Goal: Information Seeking & Learning: Learn about a topic

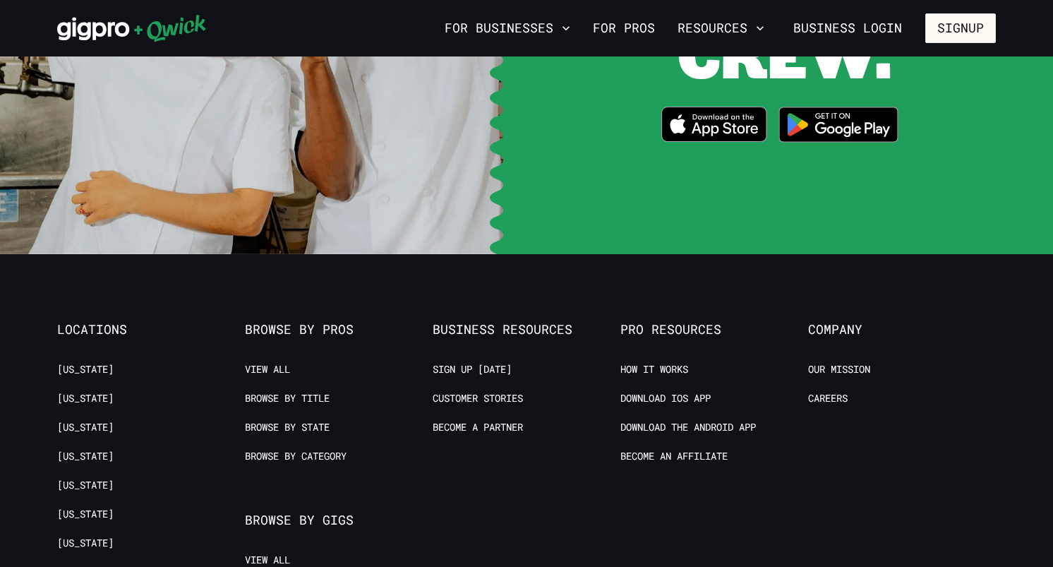
scroll to position [2888, 0]
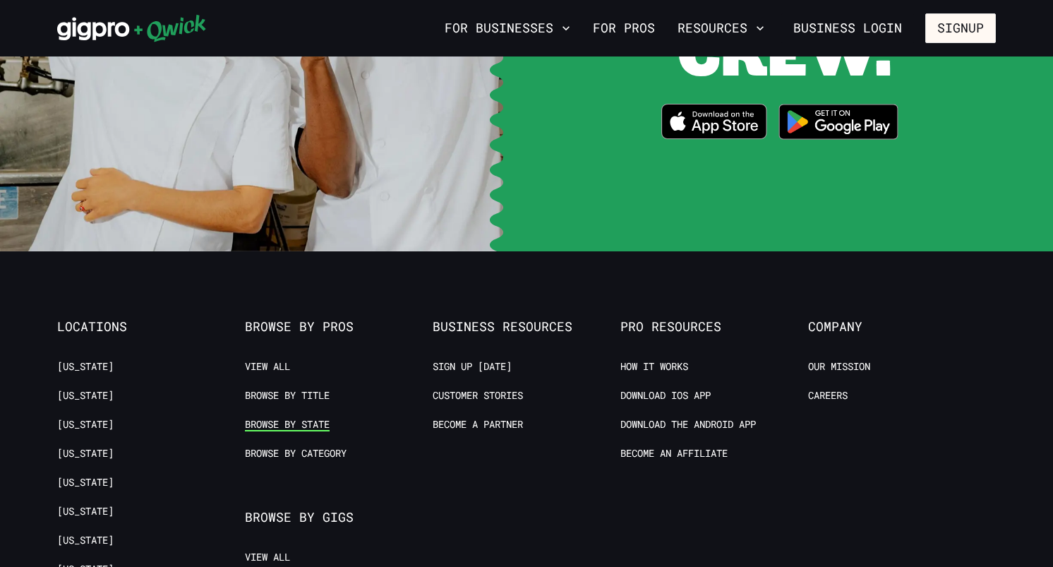
click at [294, 418] on link "Browse by State" at bounding box center [287, 424] width 85 height 13
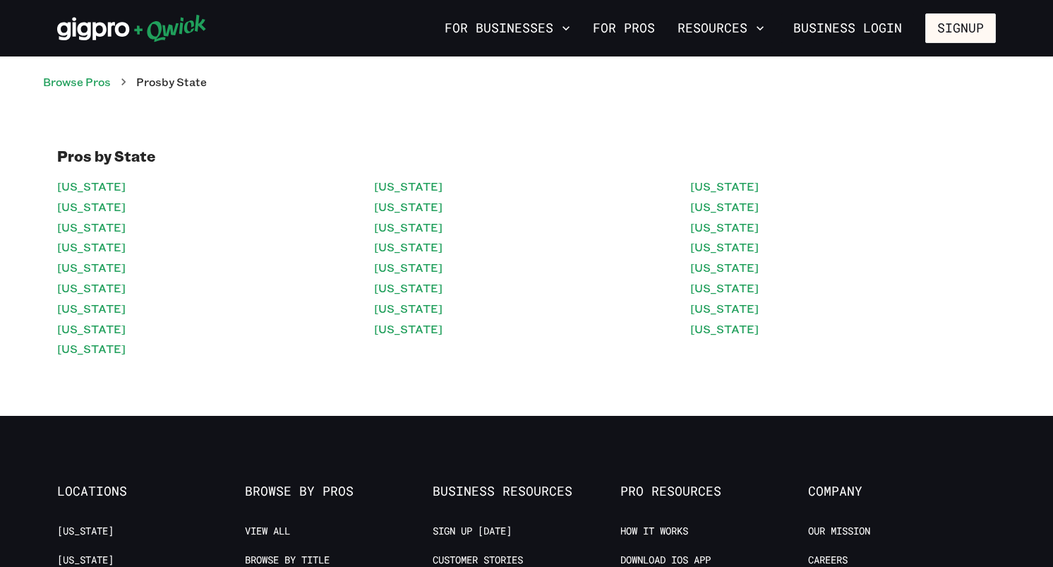
scroll to position [2963, 0]
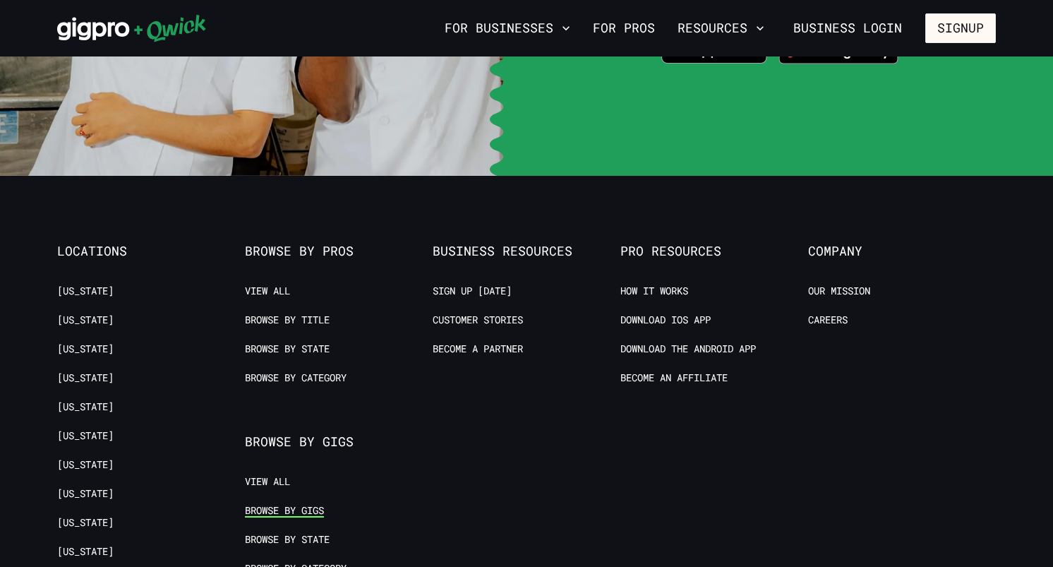
click at [285, 504] on link "Browse by Gigs" at bounding box center [284, 510] width 79 height 13
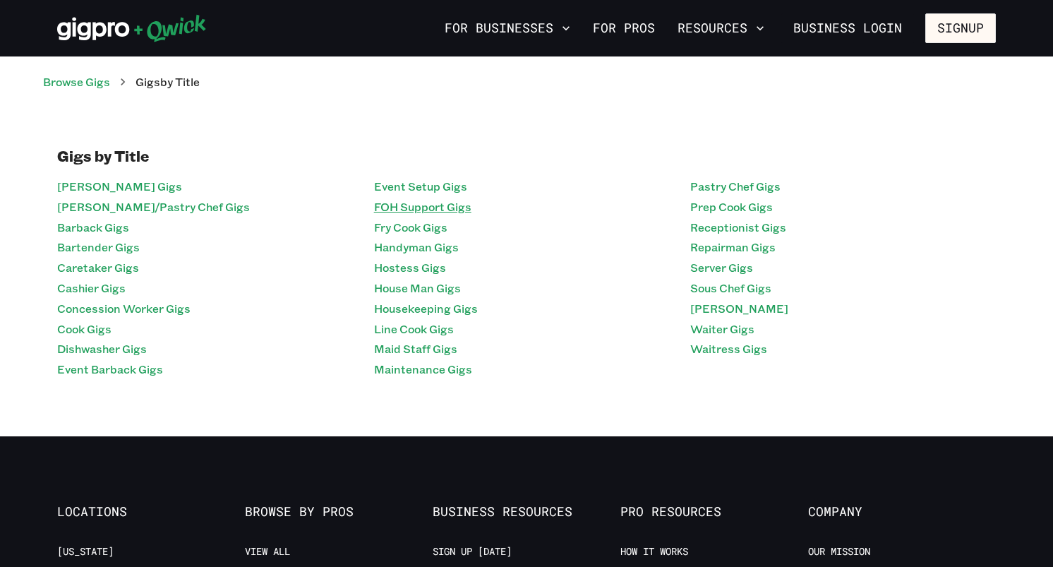
click at [418, 203] on link "FOH Support Gigs" at bounding box center [422, 207] width 97 height 20
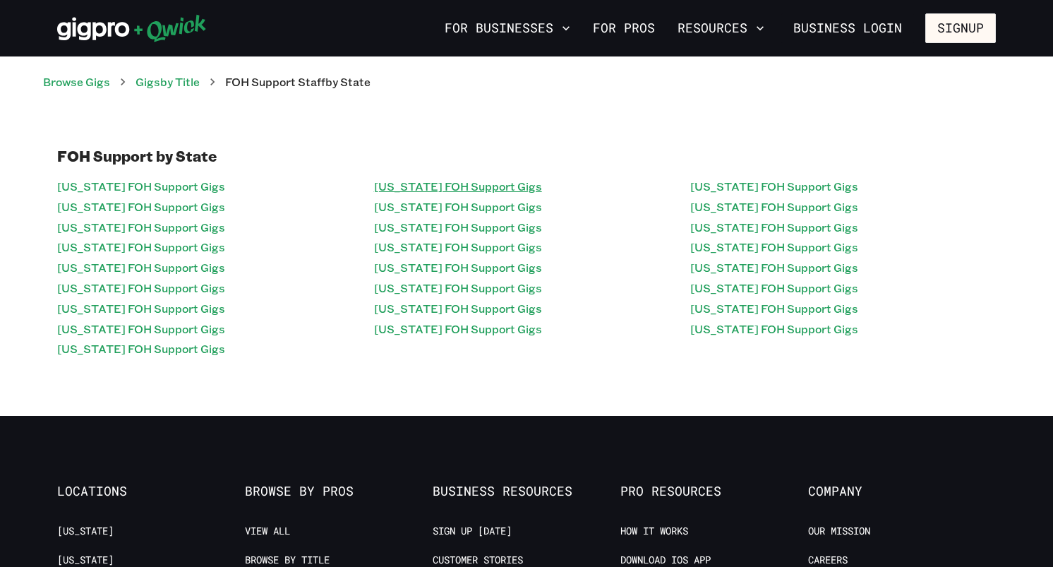
click at [420, 184] on link "[US_STATE] FOH Support Gigs" at bounding box center [458, 186] width 168 height 20
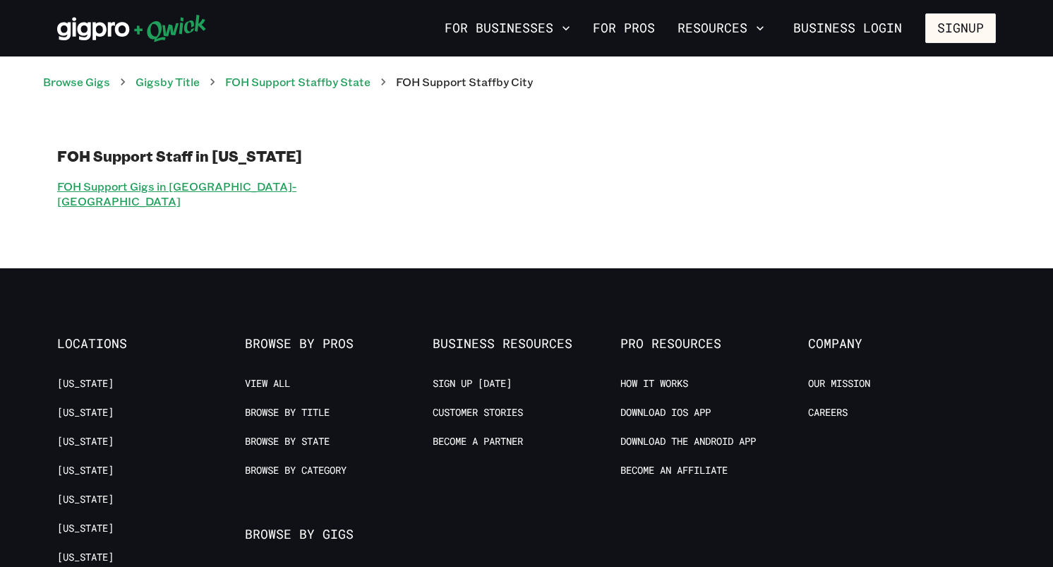
click at [250, 191] on link "FOH Support Gigs in [GEOGRAPHIC_DATA]-[GEOGRAPHIC_DATA]" at bounding box center [210, 193] width 306 height 35
click at [312, 86] on link "FOH Support Staff by State" at bounding box center [297, 81] width 145 height 15
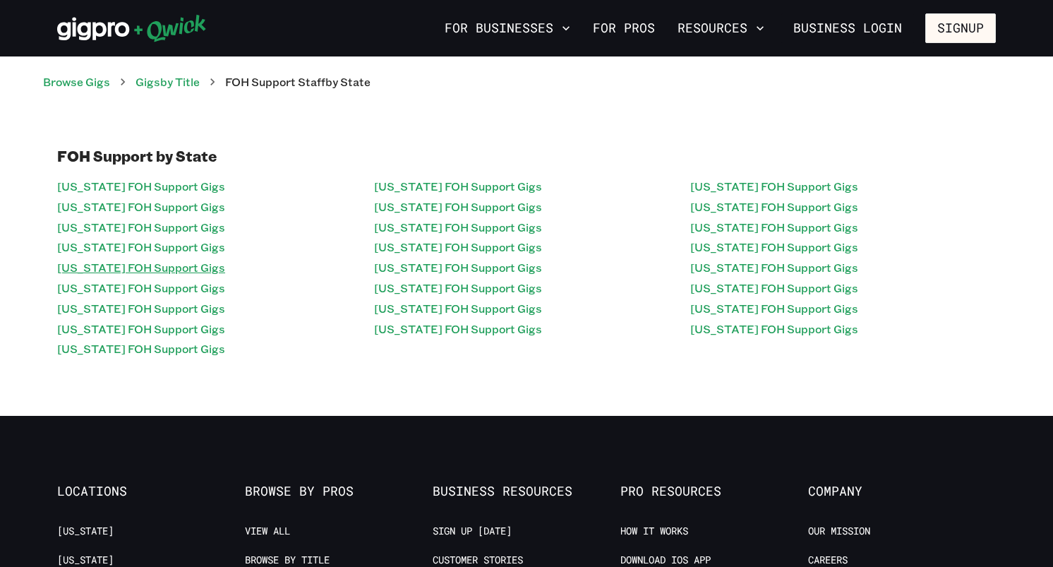
click at [156, 268] on link "[US_STATE] FOH Support Gigs" at bounding box center [141, 268] width 168 height 20
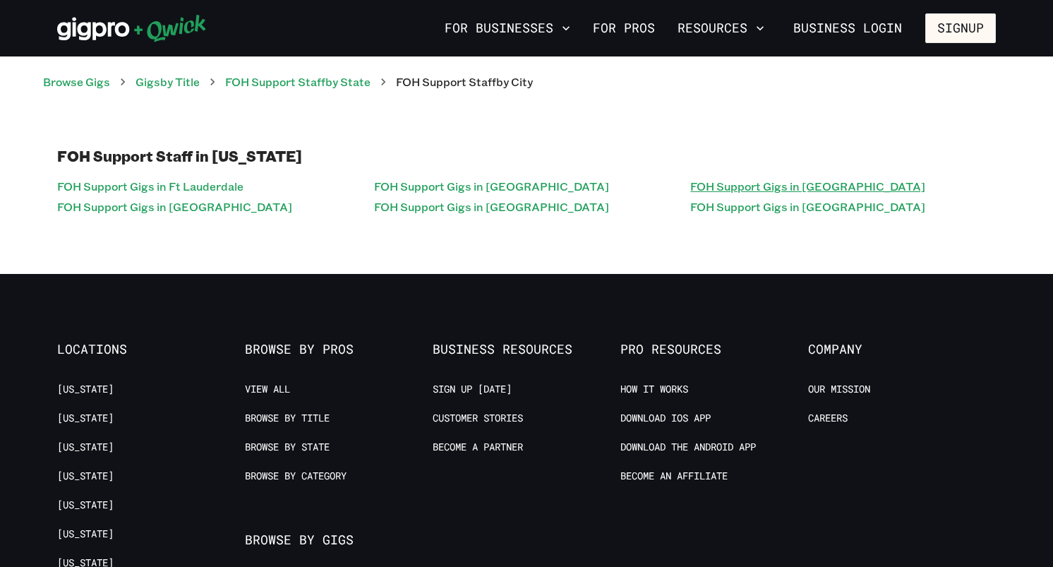
click at [803, 185] on link "FOH Support Gigs in [GEOGRAPHIC_DATA]" at bounding box center [807, 186] width 235 height 20
click at [311, 85] on link "FOH Support Staff by State" at bounding box center [297, 81] width 145 height 15
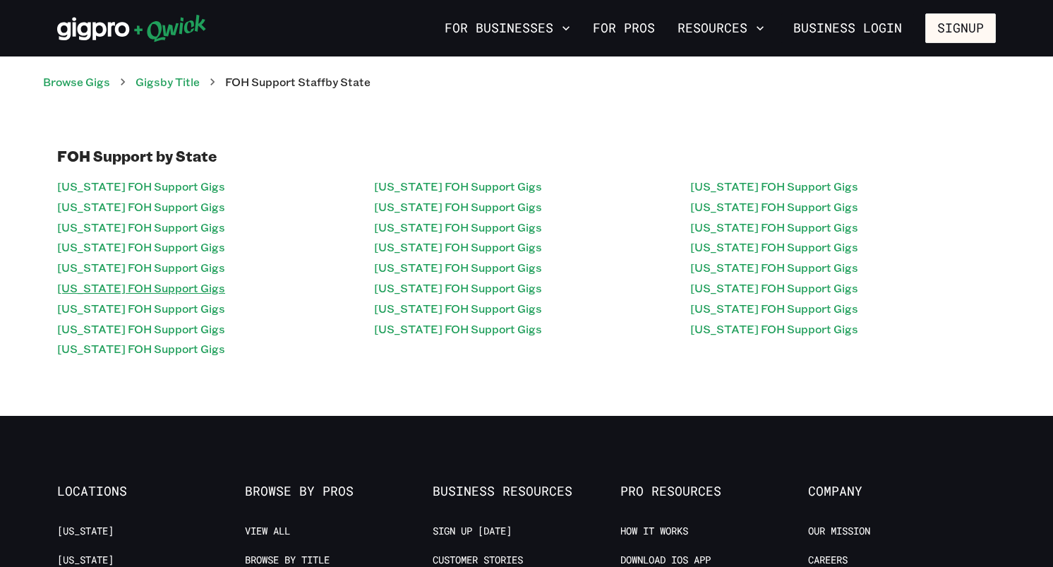
click at [98, 289] on link "[US_STATE] FOH Support Gigs" at bounding box center [141, 288] width 168 height 20
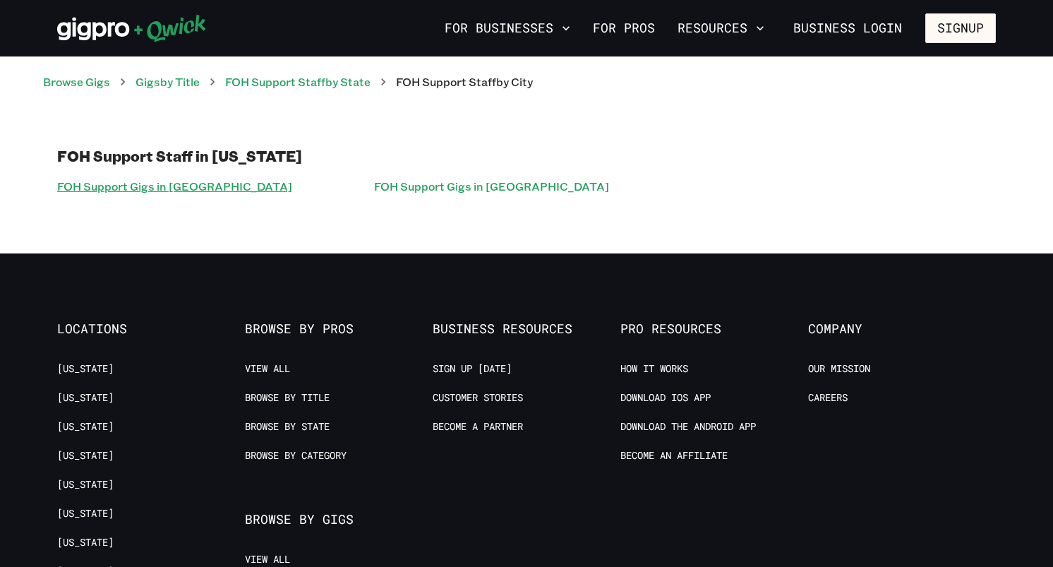
click at [169, 184] on link "FOH Support Gigs in [GEOGRAPHIC_DATA]" at bounding box center [174, 186] width 235 height 20
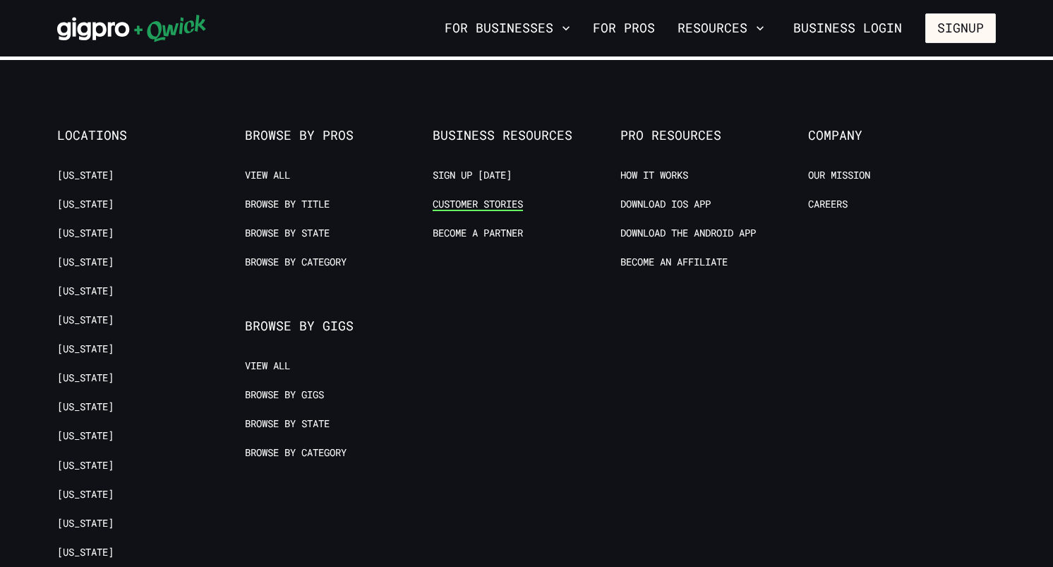
scroll to position [273, 0]
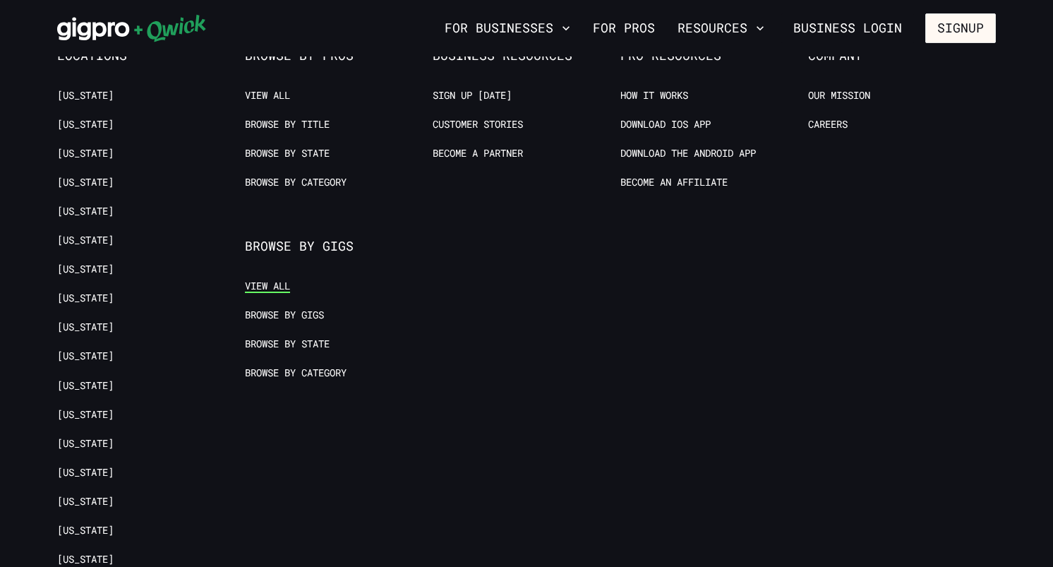
click at [281, 282] on link "View All" at bounding box center [267, 286] width 45 height 13
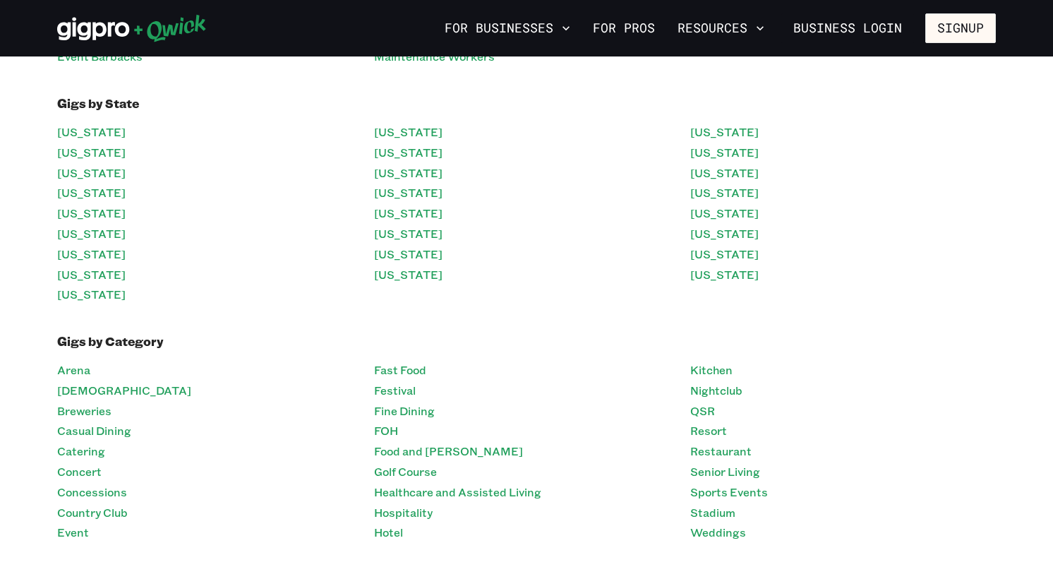
scroll to position [344, 0]
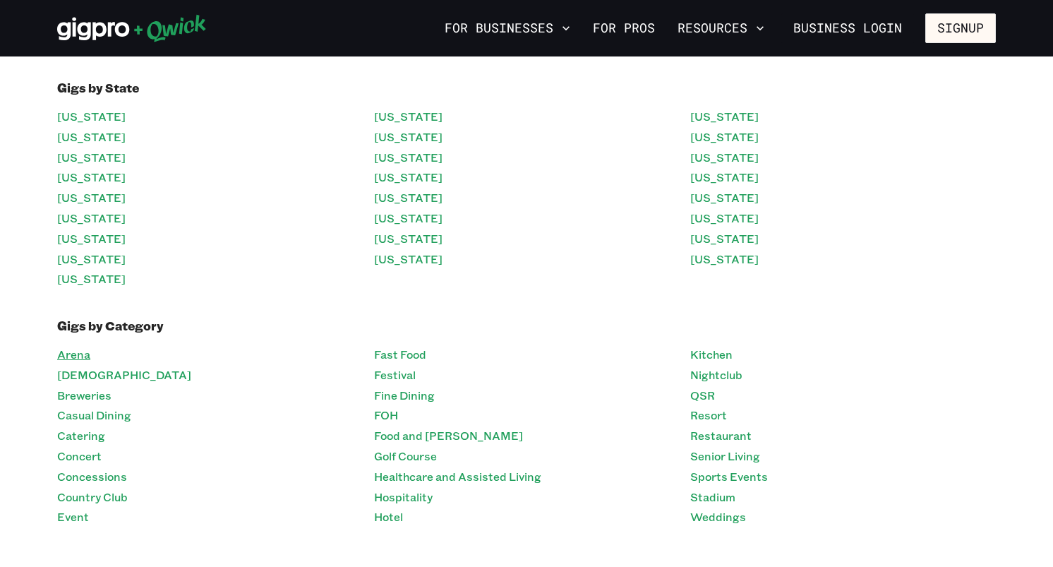
click at [80, 352] on link "Arena" at bounding box center [73, 354] width 33 height 20
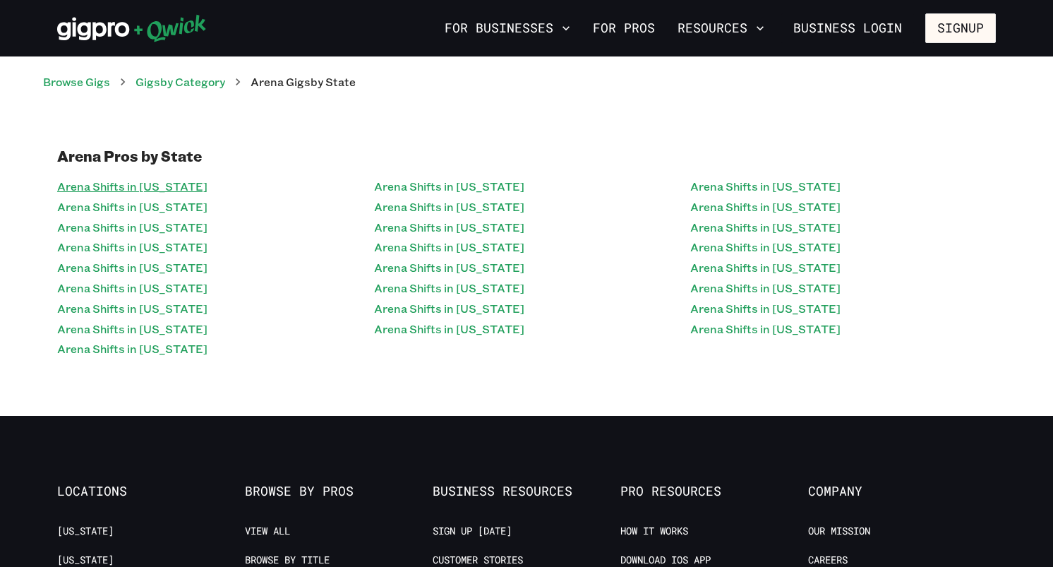
click at [157, 188] on link "Arena Shifts in [US_STATE]" at bounding box center [132, 186] width 150 height 20
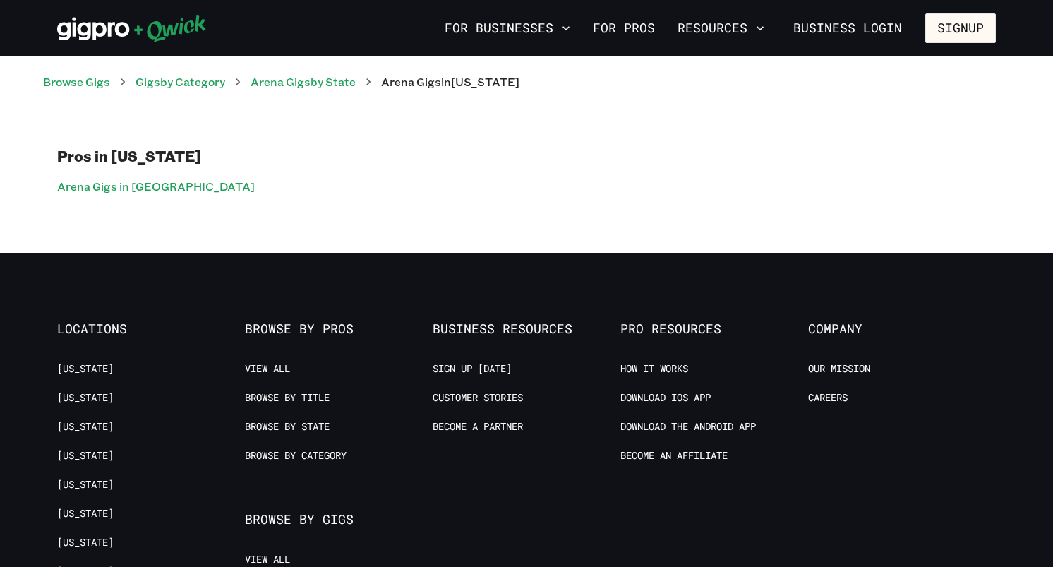
click at [157, 188] on link "Arena Gigs in [GEOGRAPHIC_DATA]" at bounding box center [156, 186] width 198 height 20
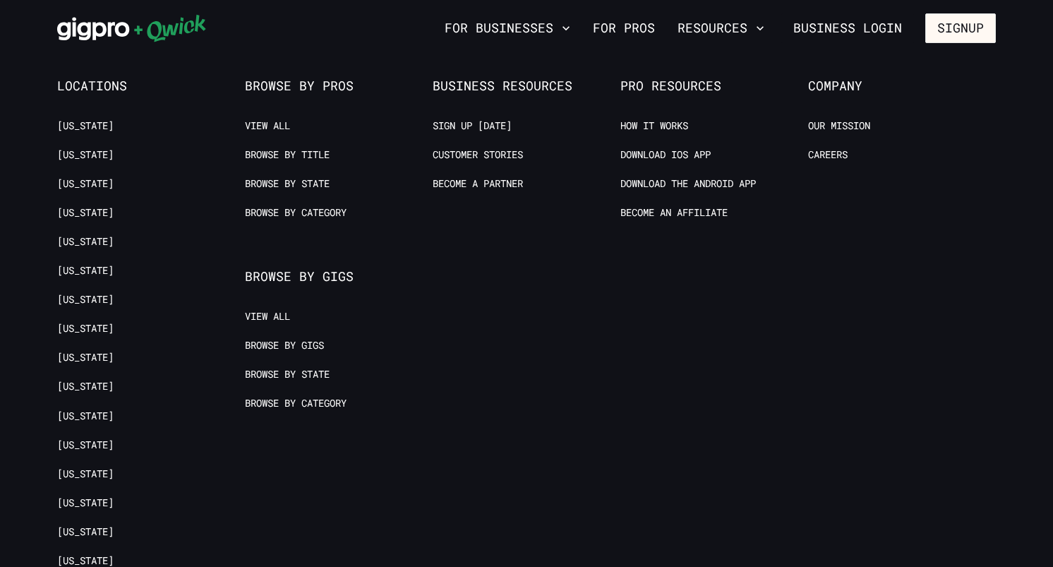
scroll to position [307, 0]
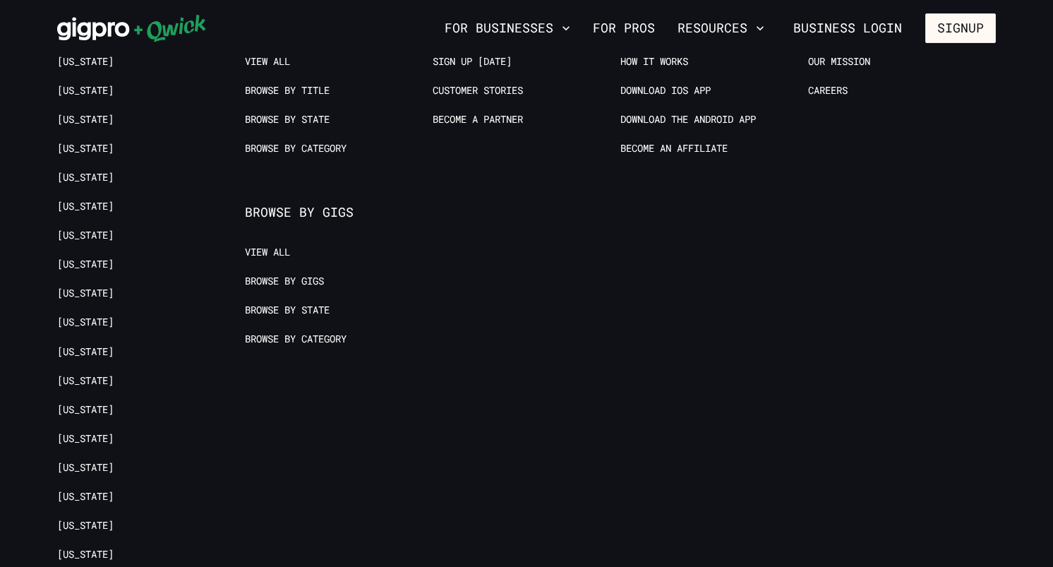
click at [288, 318] on li "Browse by State" at bounding box center [331, 313] width 173 height 18
click at [296, 304] on link "Browse by State" at bounding box center [287, 310] width 85 height 13
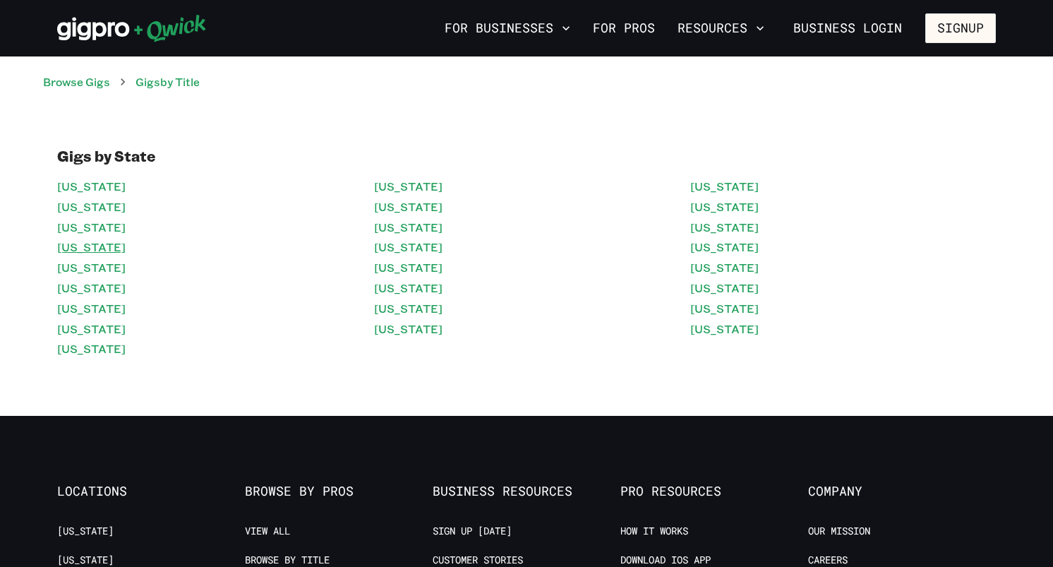
click at [126, 246] on link "[US_STATE]" at bounding box center [91, 247] width 68 height 20
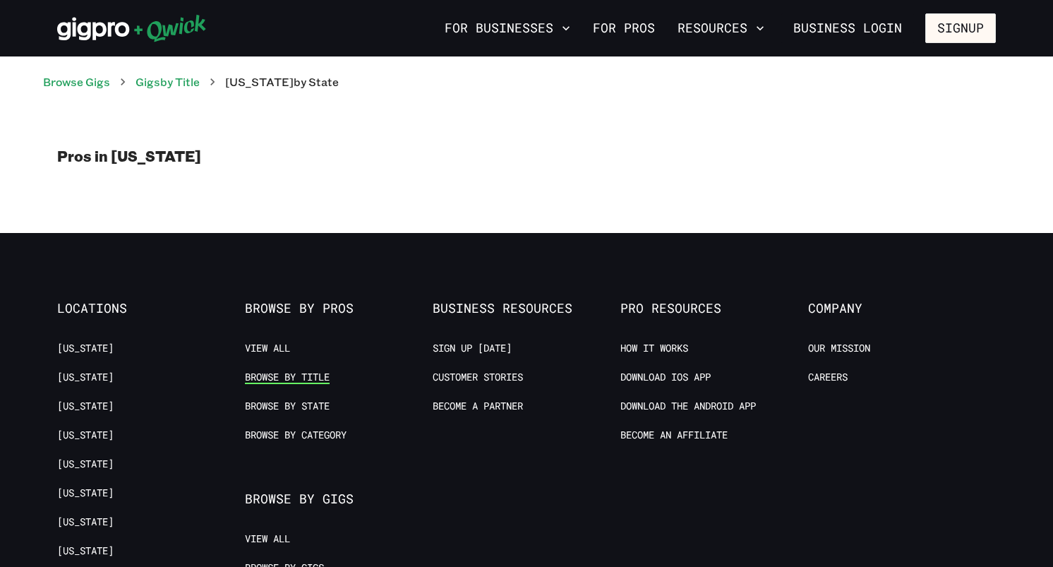
click at [320, 375] on link "Browse by Title" at bounding box center [287, 377] width 85 height 13
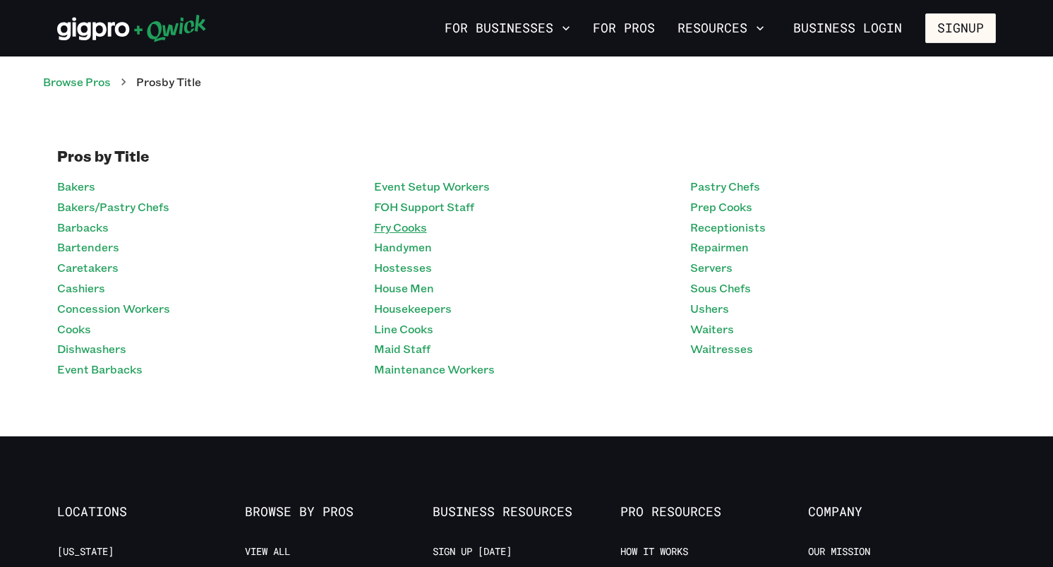
click at [419, 226] on link "Fry Cooks" at bounding box center [400, 227] width 53 height 20
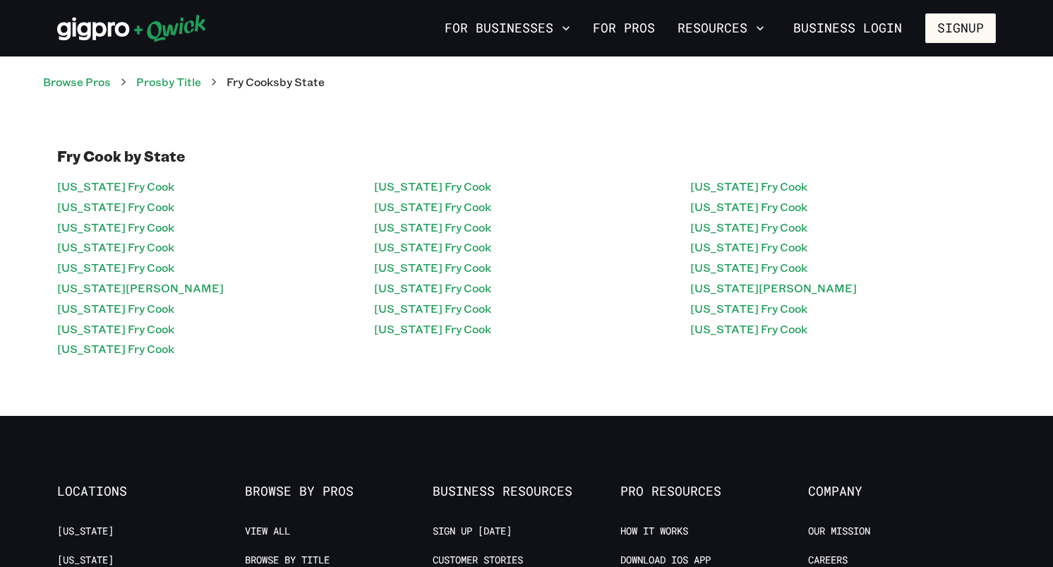
click at [419, 226] on link "[US_STATE] Fry Cook" at bounding box center [432, 227] width 117 height 20
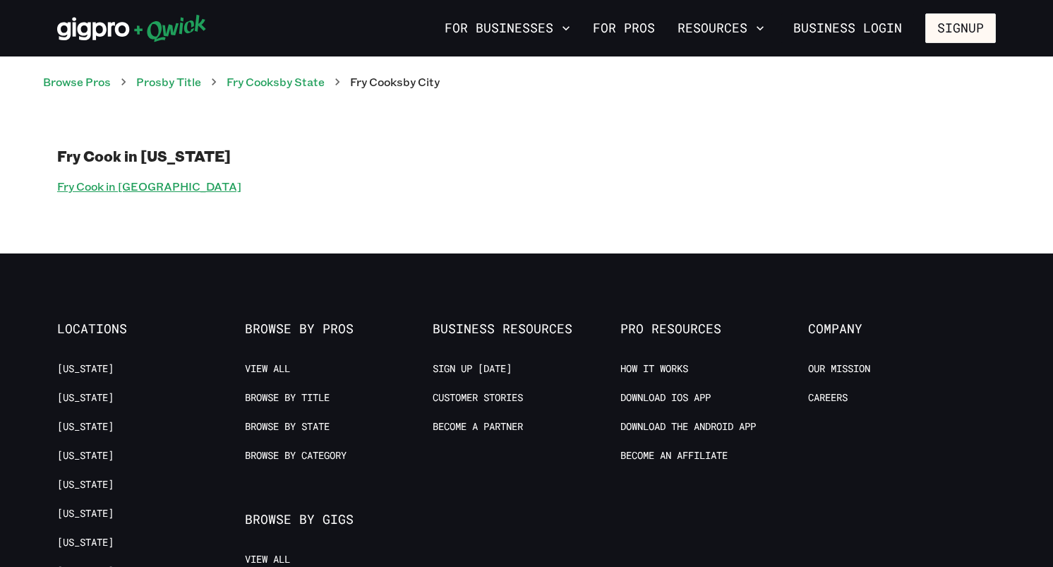
click at [147, 191] on link "Fry Cook in [GEOGRAPHIC_DATA]" at bounding box center [149, 186] width 184 height 20
click at [114, 449] on link "[US_STATE]" at bounding box center [85, 455] width 56 height 13
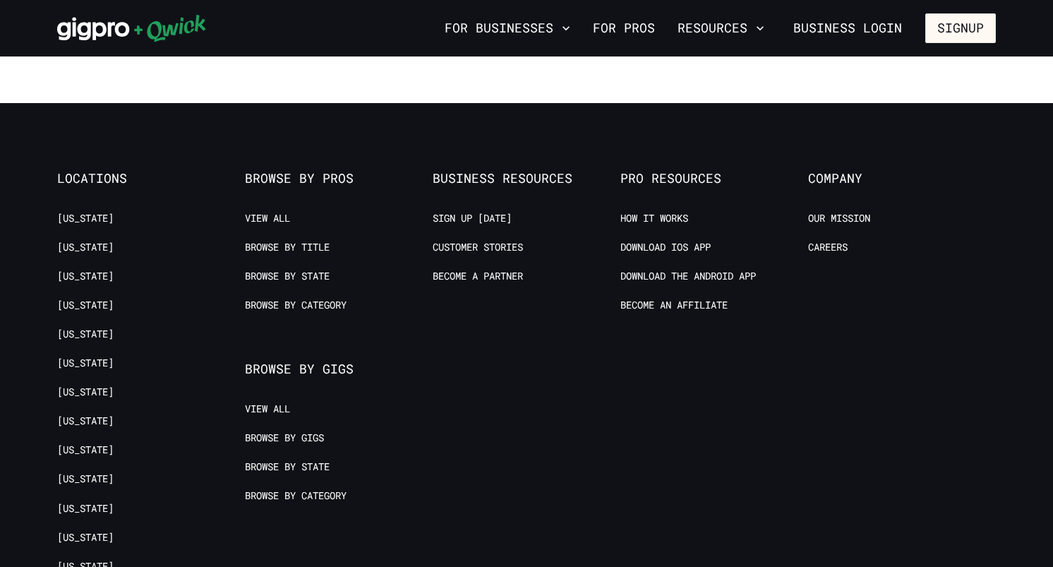
scroll to position [184, 0]
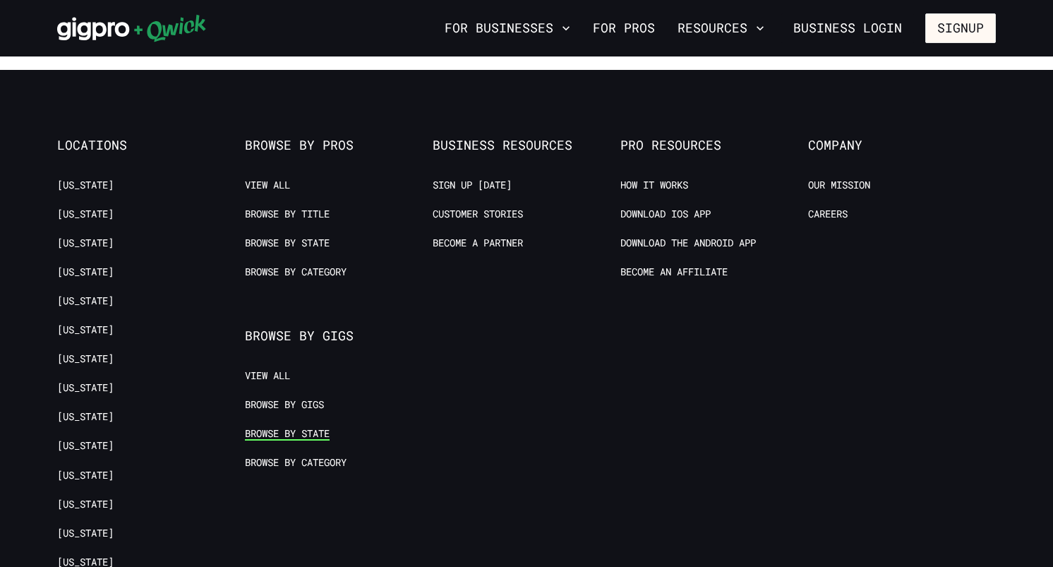
click at [289, 431] on link "Browse by State" at bounding box center [287, 433] width 85 height 13
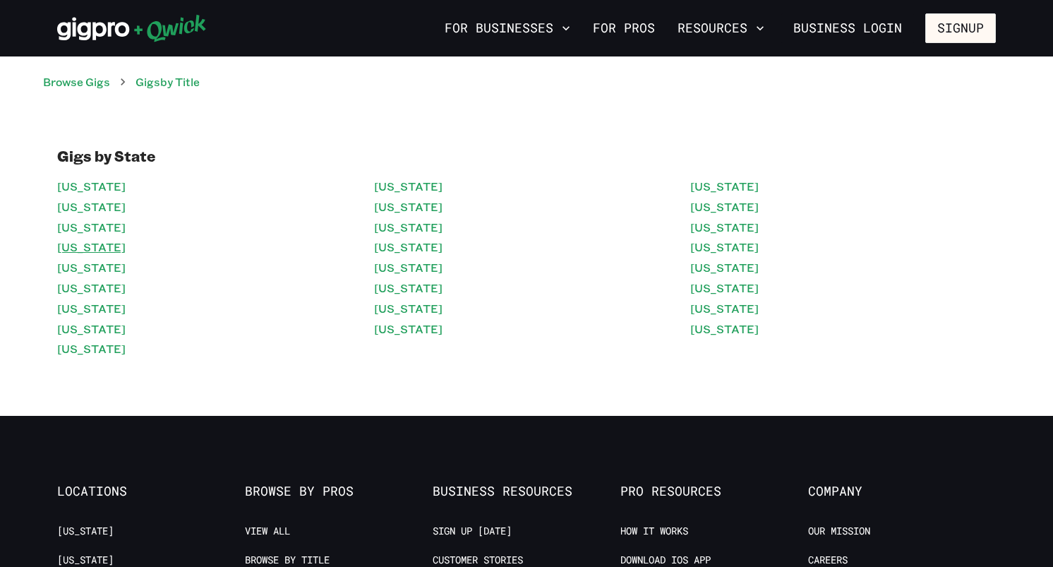
click at [126, 247] on link "[US_STATE]" at bounding box center [91, 247] width 68 height 20
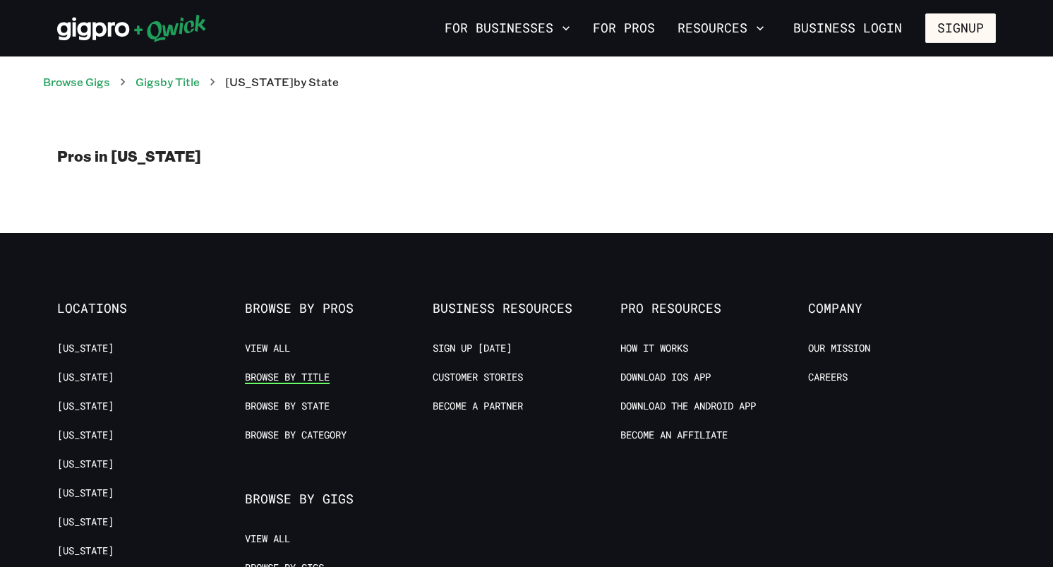
click at [320, 378] on link "Browse by Title" at bounding box center [287, 377] width 85 height 13
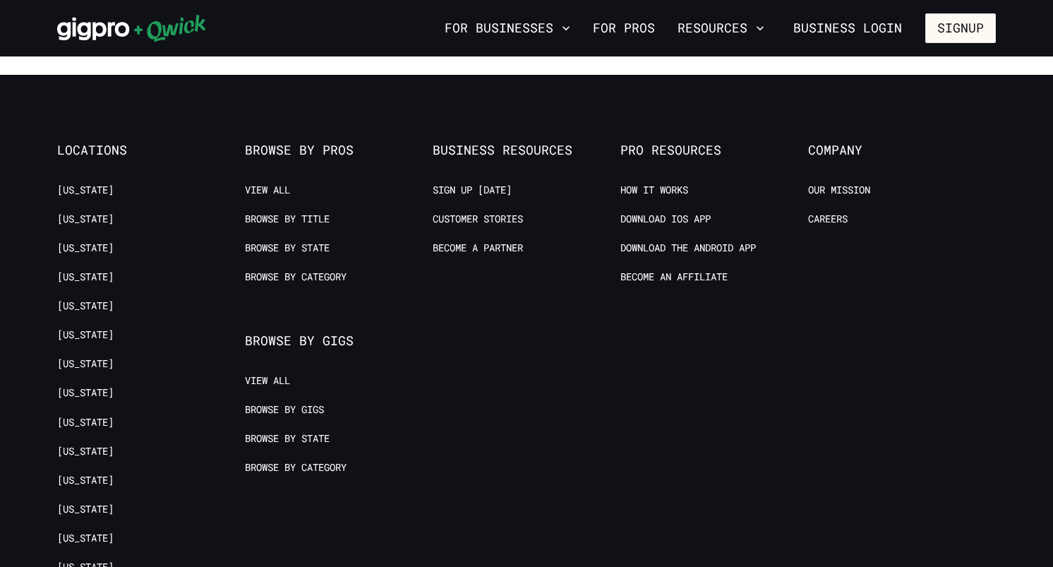
scroll to position [366, 0]
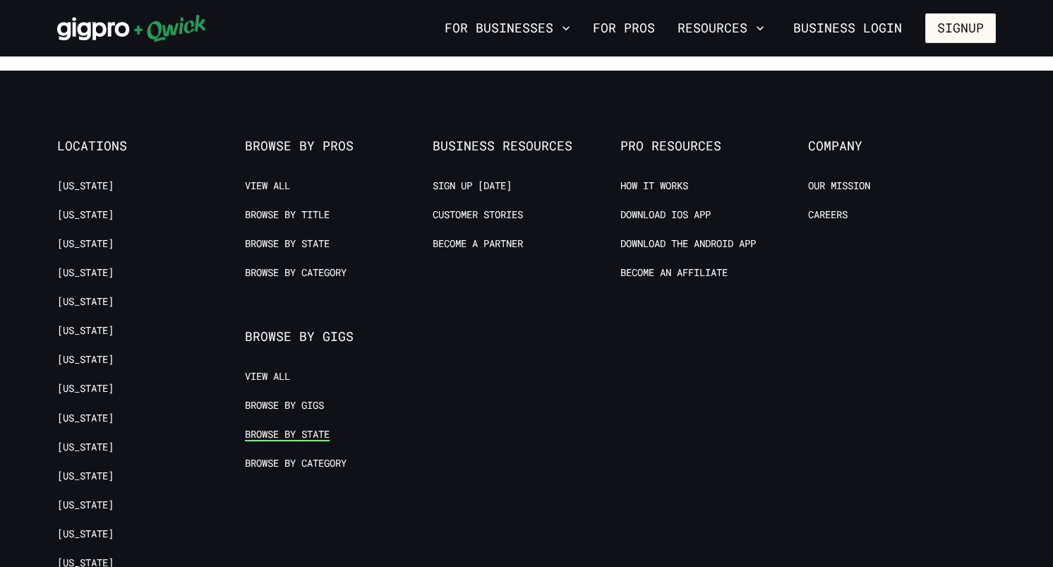
click at [306, 428] on link "Browse by State" at bounding box center [287, 434] width 85 height 13
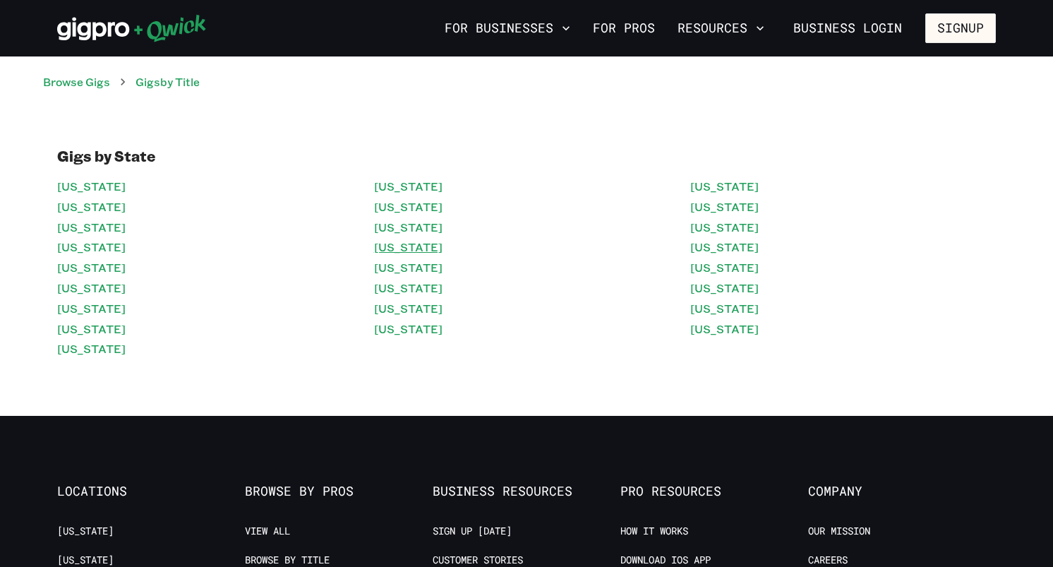
click at [396, 245] on link "[US_STATE]" at bounding box center [408, 247] width 68 height 20
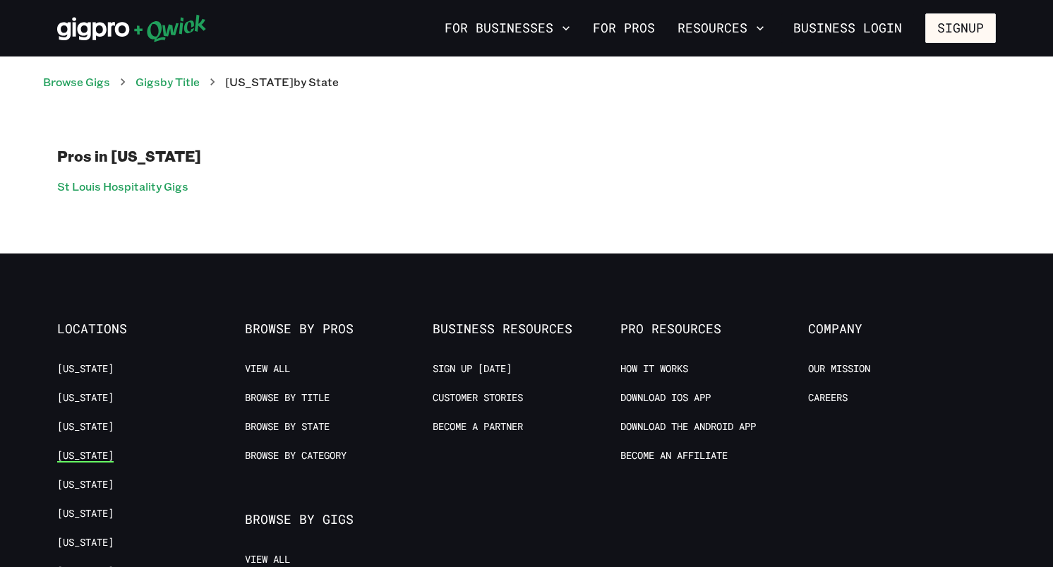
click at [114, 449] on link "[US_STATE]" at bounding box center [85, 455] width 56 height 13
click at [164, 186] on link "St Louis Hospitality Gigs" at bounding box center [122, 186] width 131 height 20
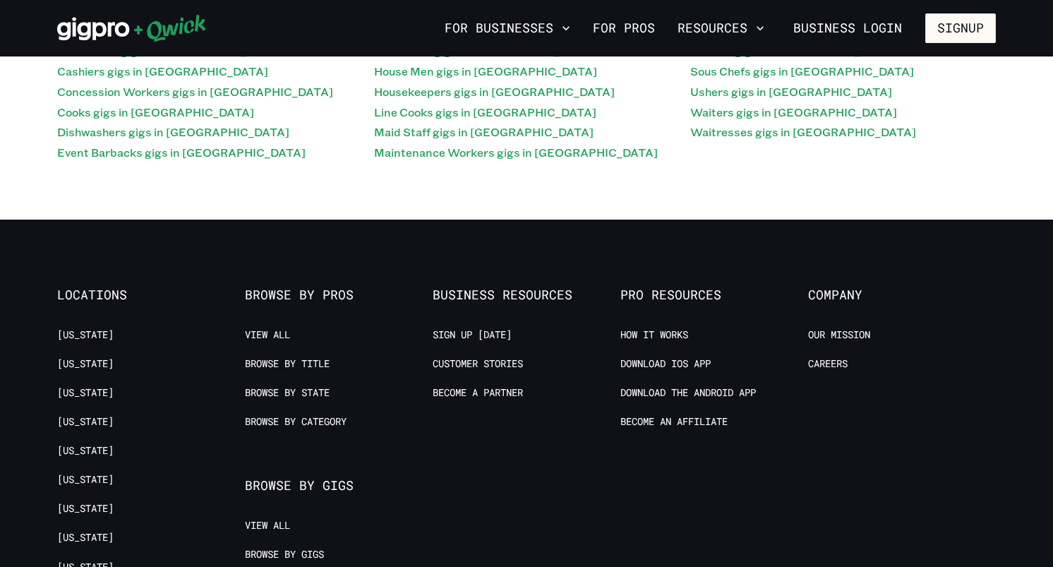
scroll to position [243, 0]
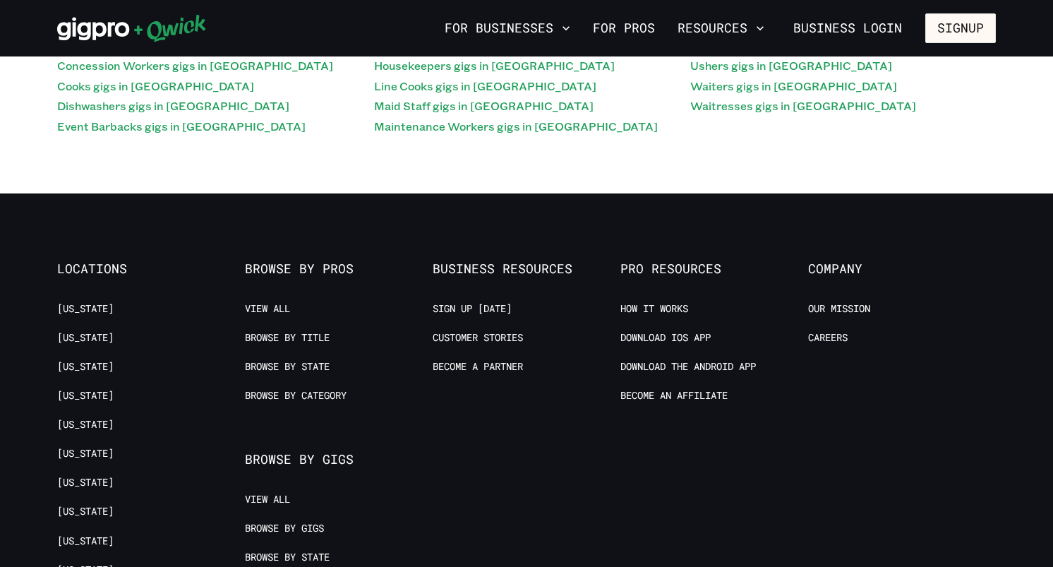
click at [310, 266] on span "Browse by Pros" at bounding box center [339, 269] width 188 height 16
click at [270, 305] on link "View All" at bounding box center [267, 308] width 45 height 13
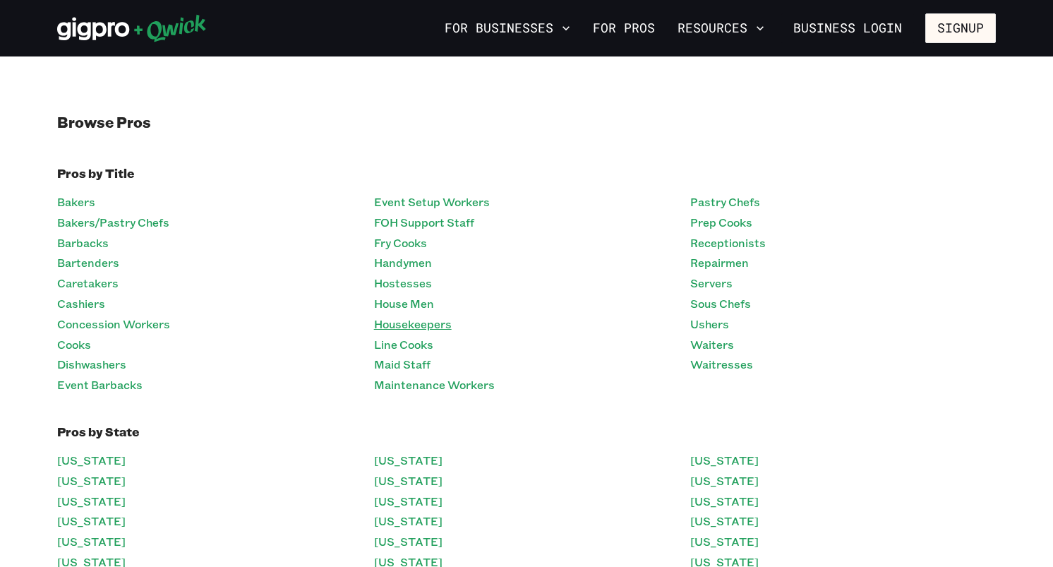
click at [411, 327] on link "Housekeepers" at bounding box center [413, 324] width 78 height 20
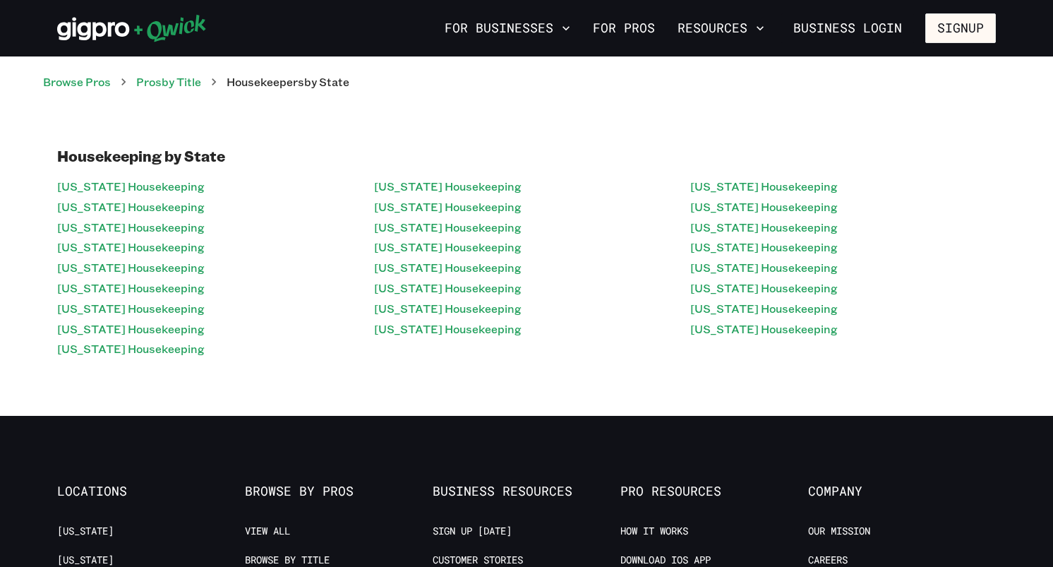
click at [35, 140] on div "Housekeeping by State [US_STATE] Housekeeping [US_STATE] Housekeeping [US_STATE…" at bounding box center [526, 252] width 1053 height 325
click at [131, 186] on link "[US_STATE] Housekeeping" at bounding box center [131, 186] width 148 height 20
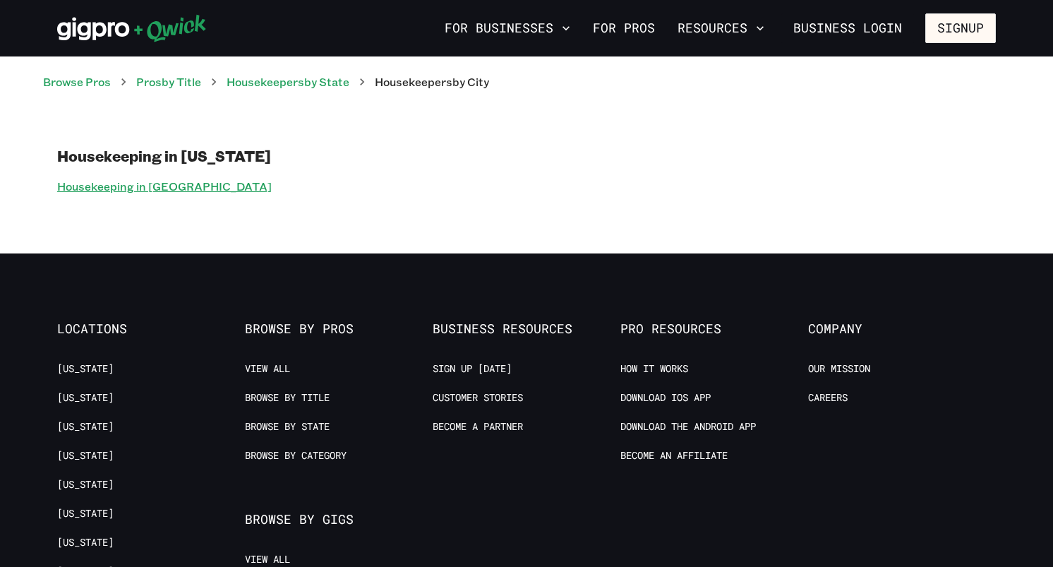
click at [131, 186] on link "Housekeeping in [GEOGRAPHIC_DATA]" at bounding box center [164, 186] width 215 height 20
click at [302, 428] on link "Browse by State" at bounding box center [287, 426] width 85 height 13
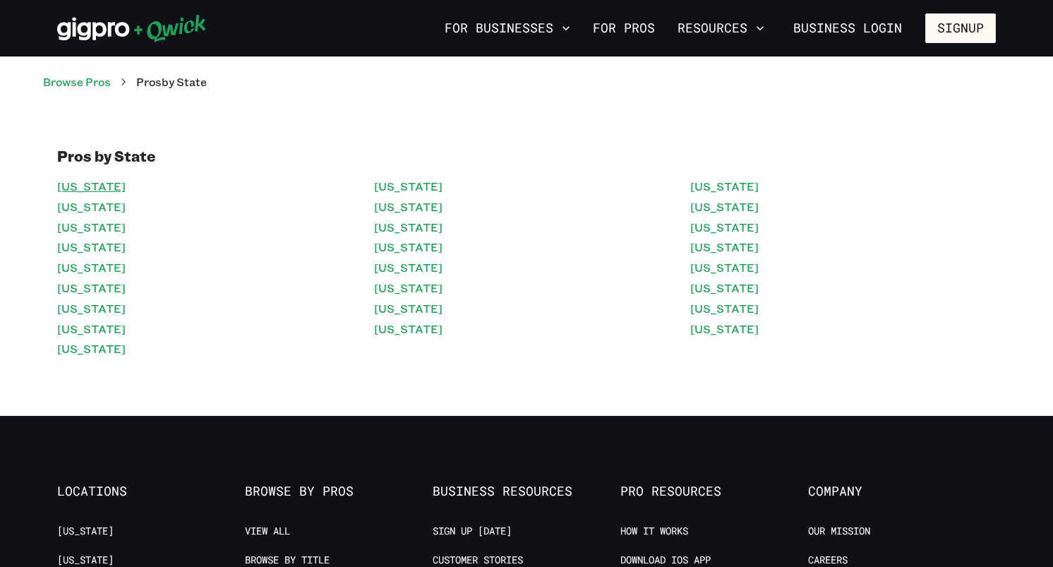
click at [92, 188] on link "[US_STATE]" at bounding box center [91, 186] width 68 height 20
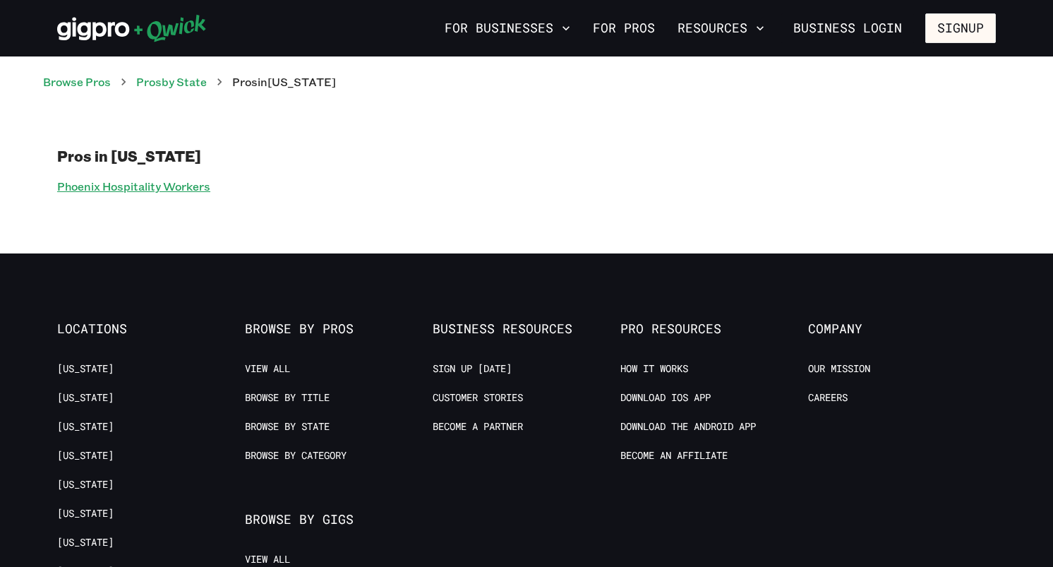
click at [108, 189] on link "Phoenix Hospitality Workers" at bounding box center [133, 186] width 153 height 20
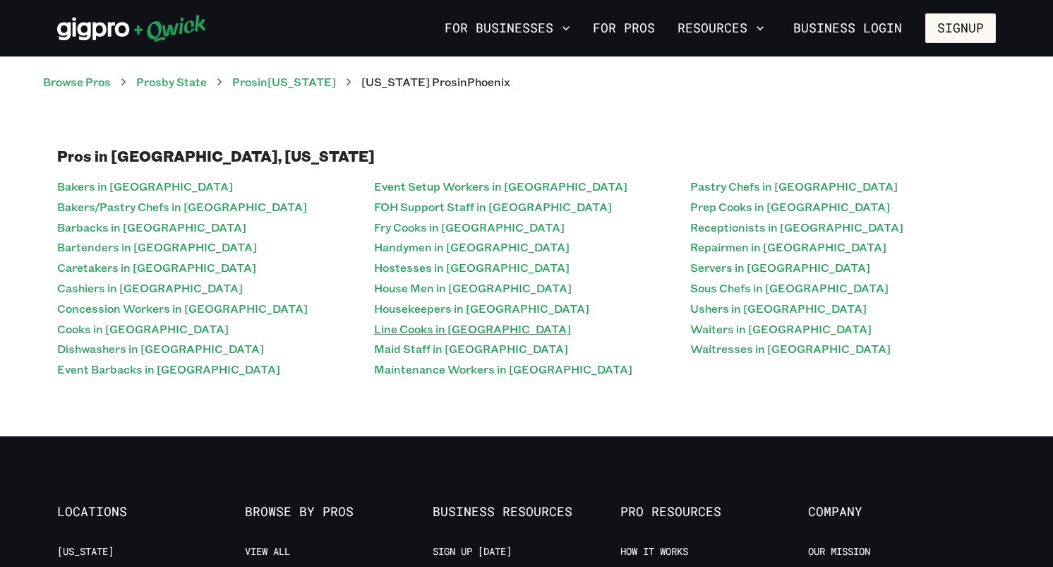
click at [426, 330] on link "Line Cooks in [GEOGRAPHIC_DATA]" at bounding box center [472, 329] width 197 height 20
click at [200, 80] on link "Pros by State" at bounding box center [171, 81] width 71 height 15
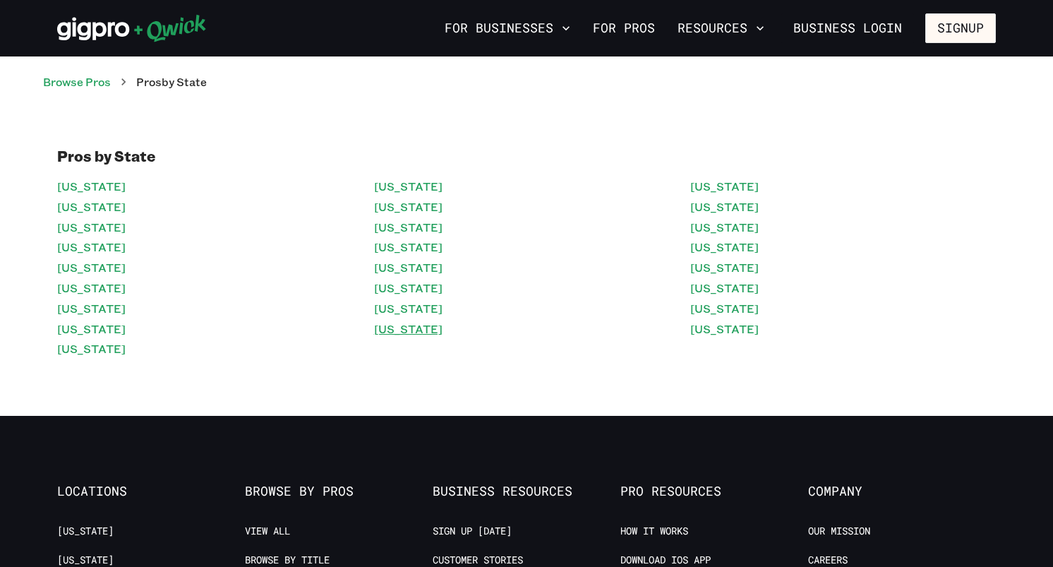
click at [395, 330] on link "[US_STATE]" at bounding box center [408, 329] width 68 height 20
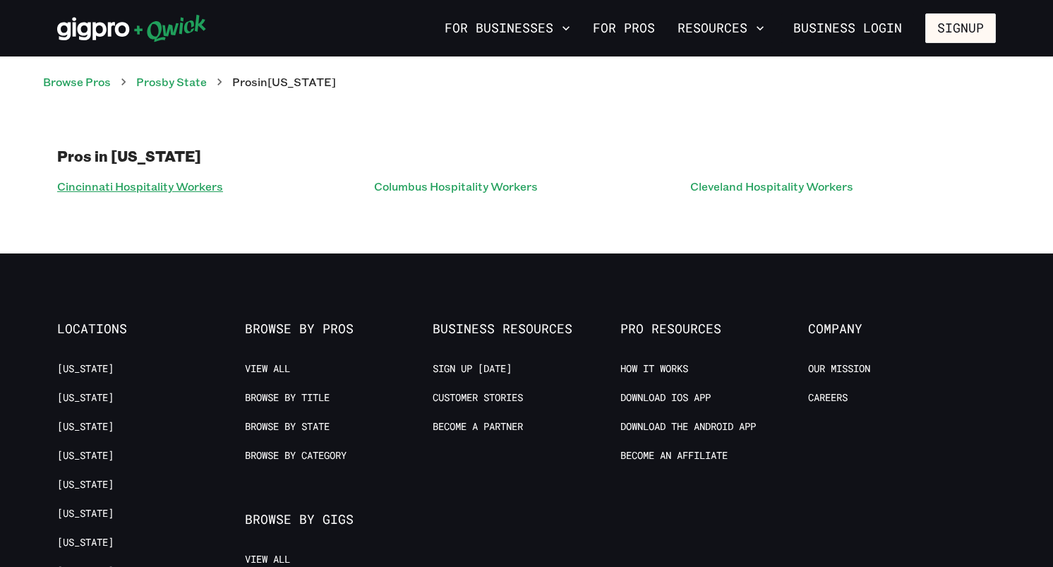
click at [206, 192] on link "Cincinnati Hospitality Workers" at bounding box center [140, 186] width 166 height 20
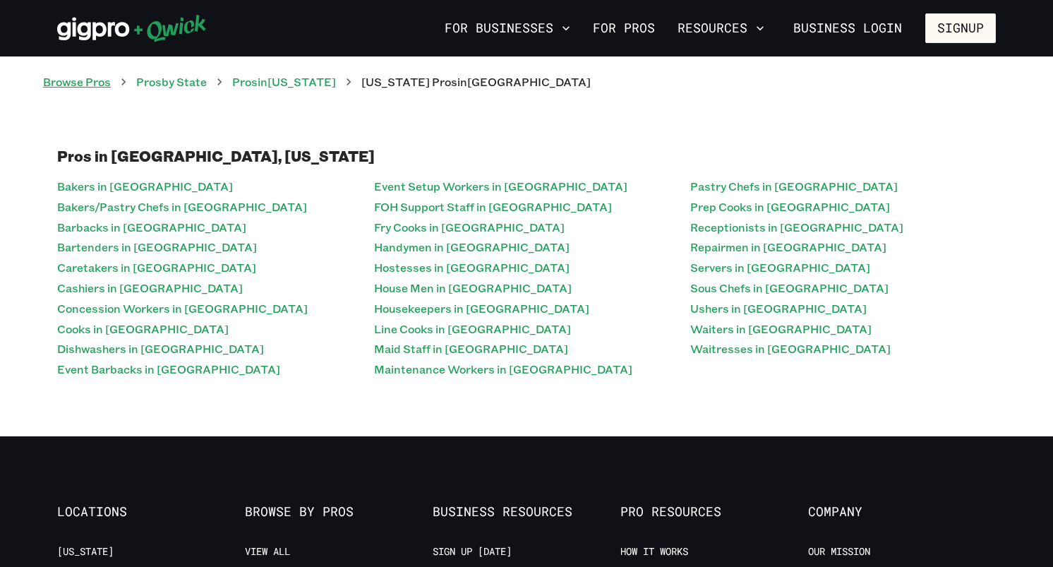
click at [102, 85] on link "Browse Pros" at bounding box center [77, 81] width 68 height 15
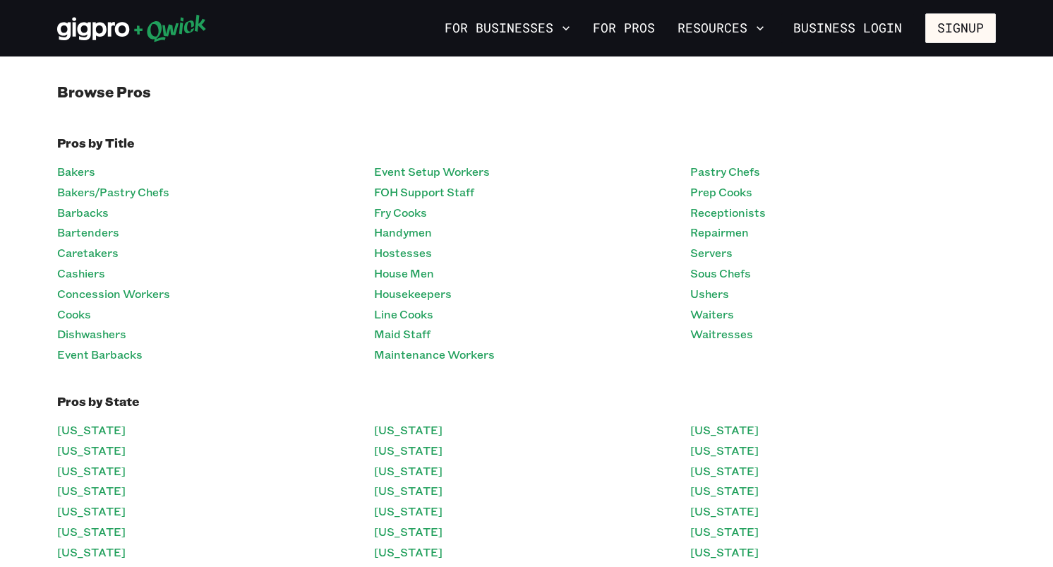
scroll to position [32, 0]
click at [412, 234] on link "Handymen" at bounding box center [403, 231] width 58 height 20
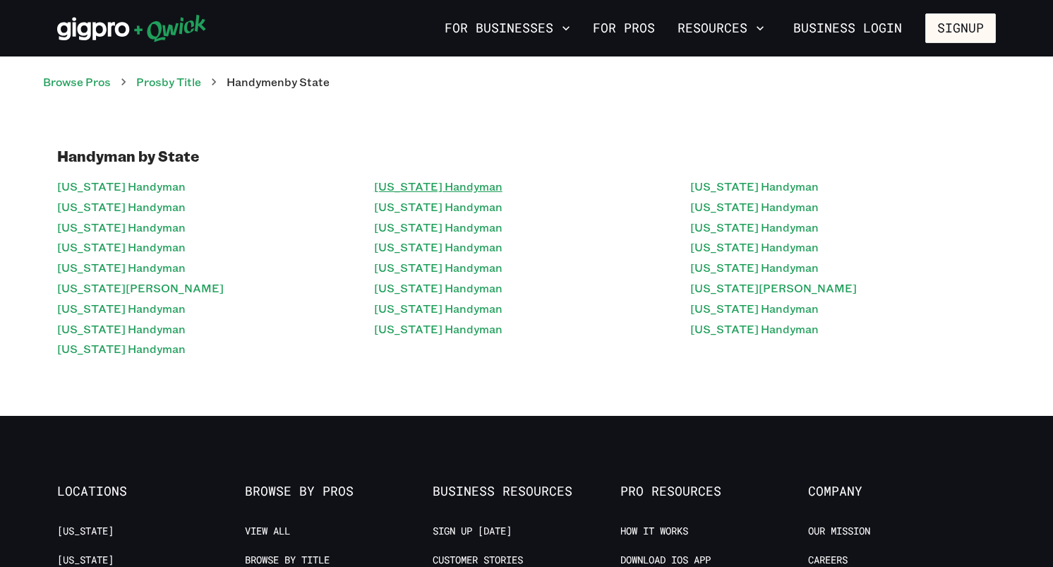
click at [413, 190] on link "[US_STATE] Handyman" at bounding box center [438, 186] width 128 height 20
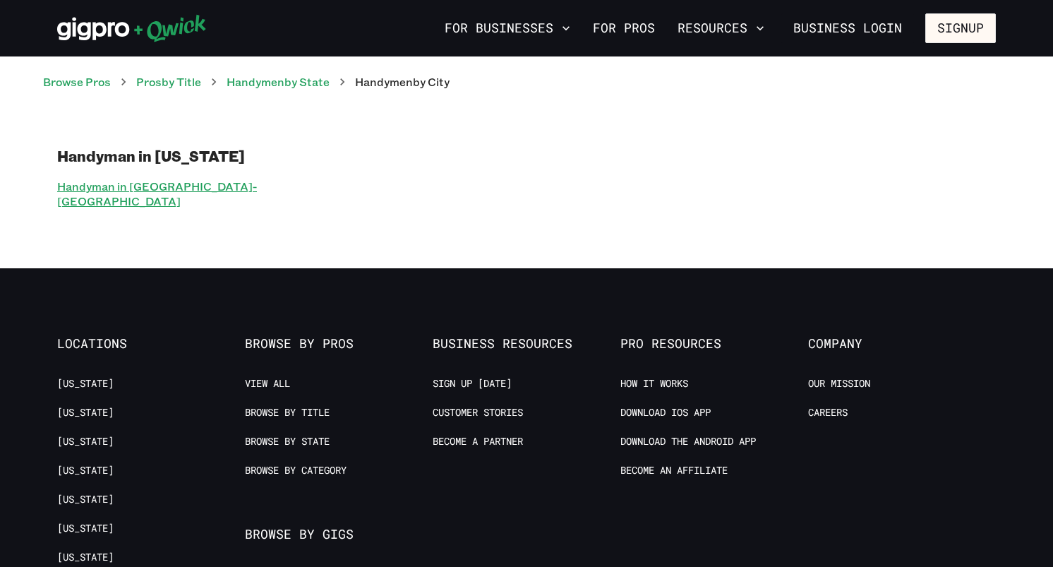
click at [203, 188] on link "Handyman in [GEOGRAPHIC_DATA]-[GEOGRAPHIC_DATA]" at bounding box center [210, 193] width 306 height 35
click at [184, 82] on link "Pros by Title" at bounding box center [168, 81] width 65 height 15
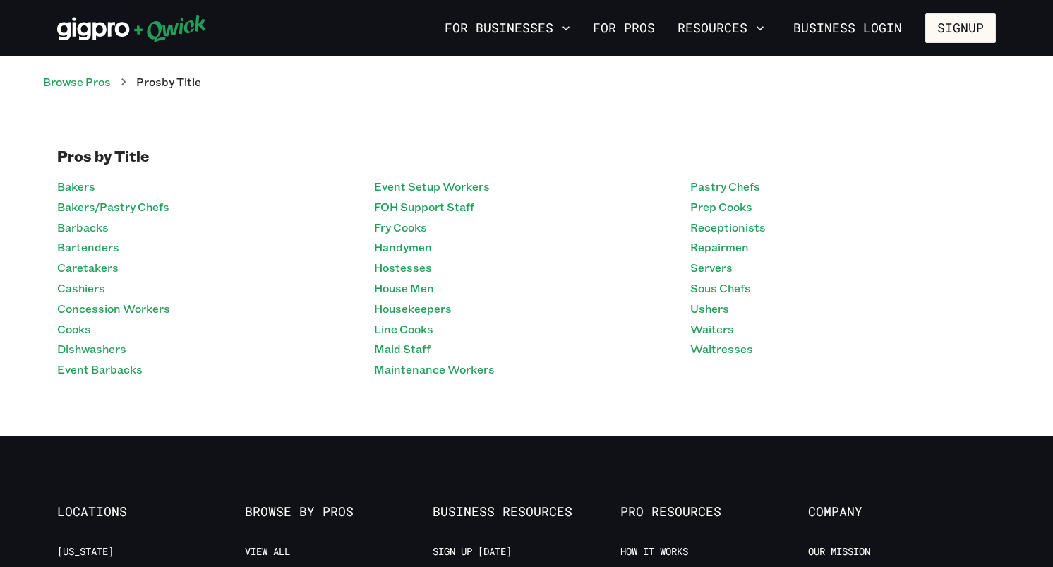
click at [95, 270] on link "Caretakers" at bounding box center [87, 268] width 61 height 20
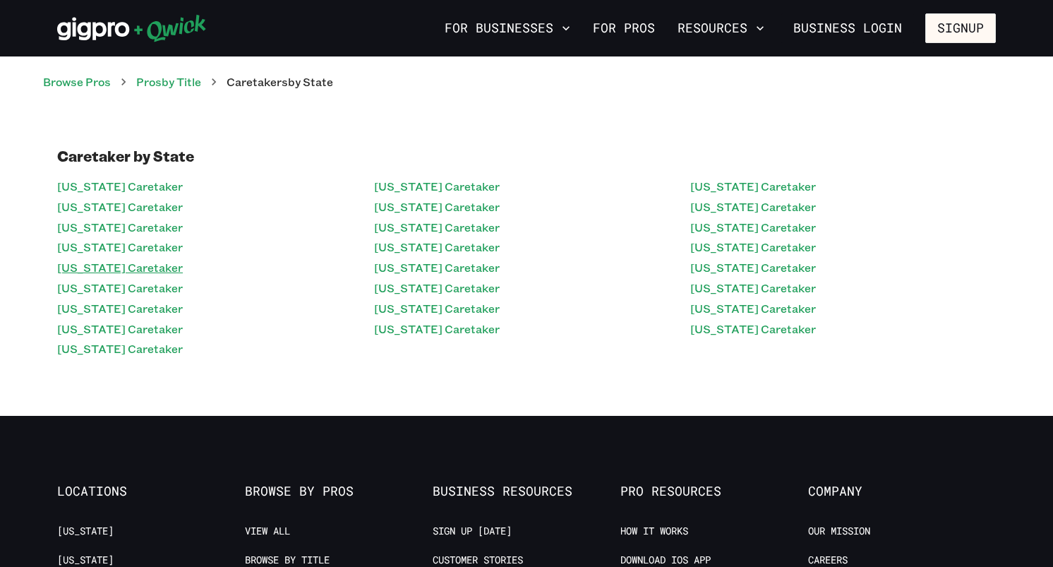
click at [96, 270] on link "[US_STATE] Caretaker" at bounding box center [120, 268] width 126 height 20
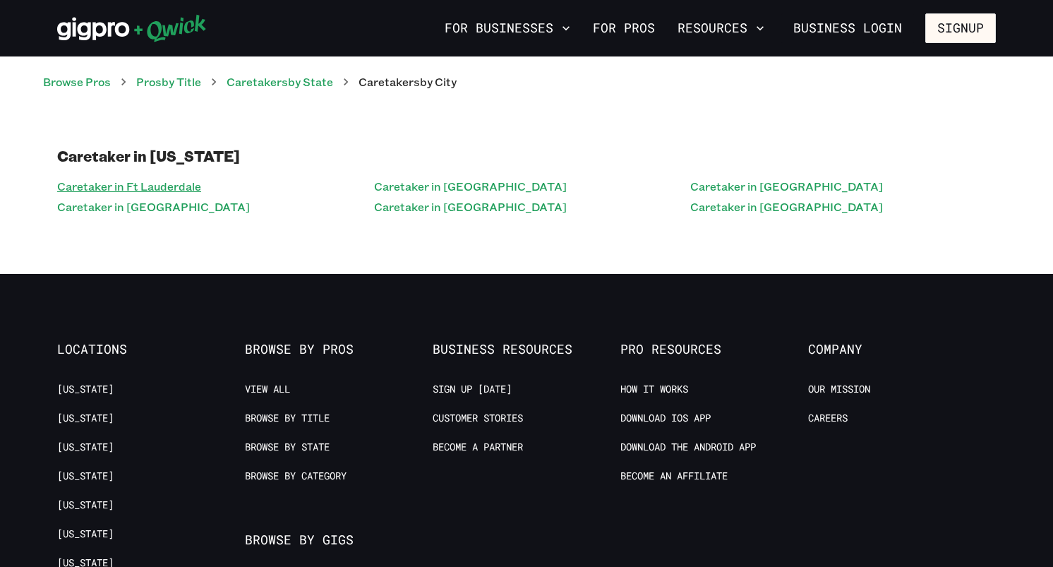
click at [162, 189] on link "Caretaker in Ft Lauderdale" at bounding box center [129, 186] width 144 height 20
click at [312, 469] on link "Browse by Category" at bounding box center [296, 475] width 102 height 13
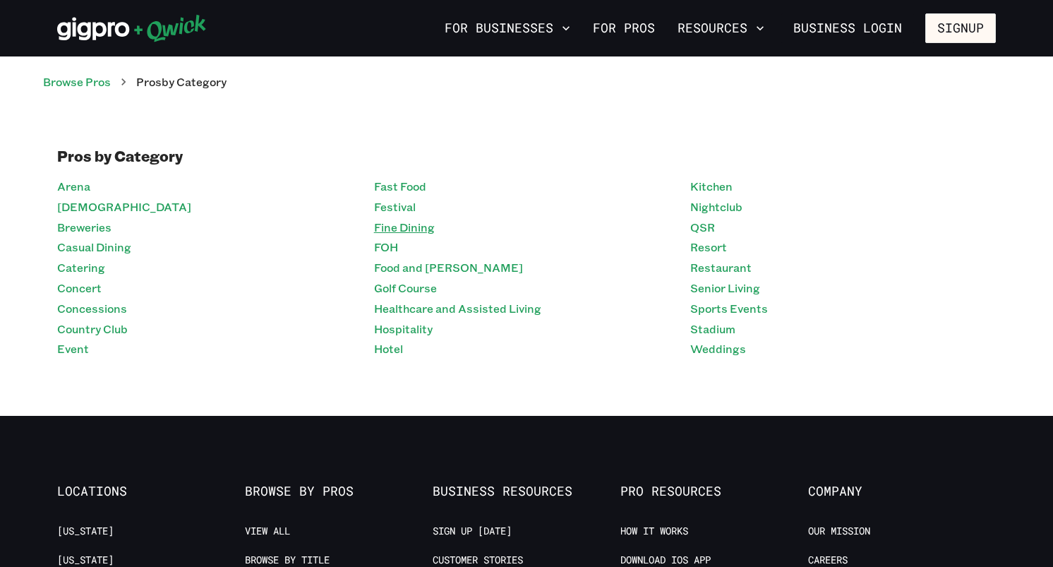
click at [390, 227] on link "Fine Dining" at bounding box center [404, 227] width 61 height 20
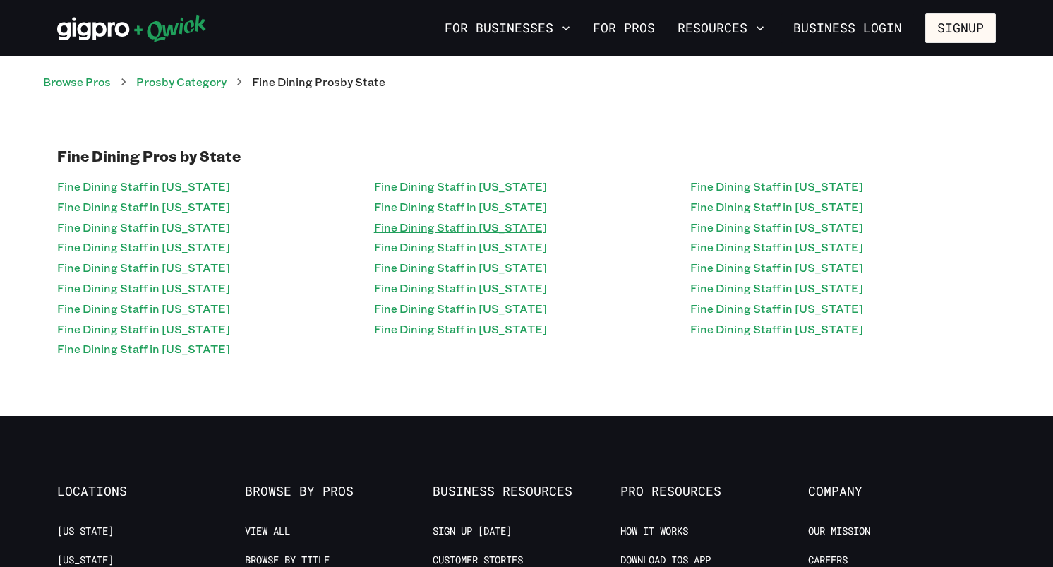
click at [390, 227] on link "Fine Dining Staff in [US_STATE]" at bounding box center [460, 227] width 173 height 20
